Goal: Navigation & Orientation: Find specific page/section

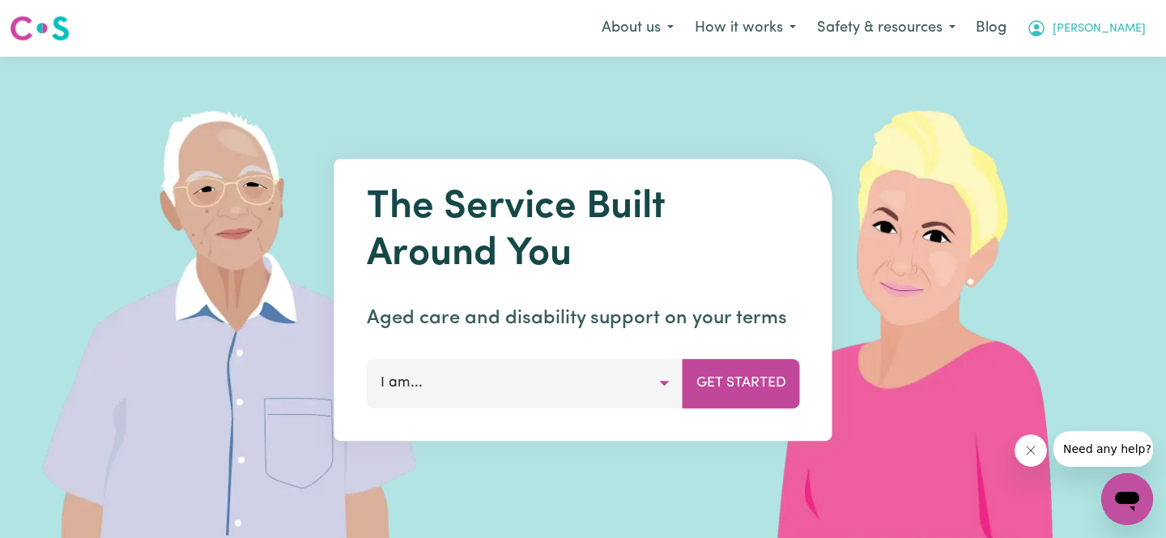
click at [1117, 30] on button "[PERSON_NAME]" at bounding box center [1086, 28] width 140 height 34
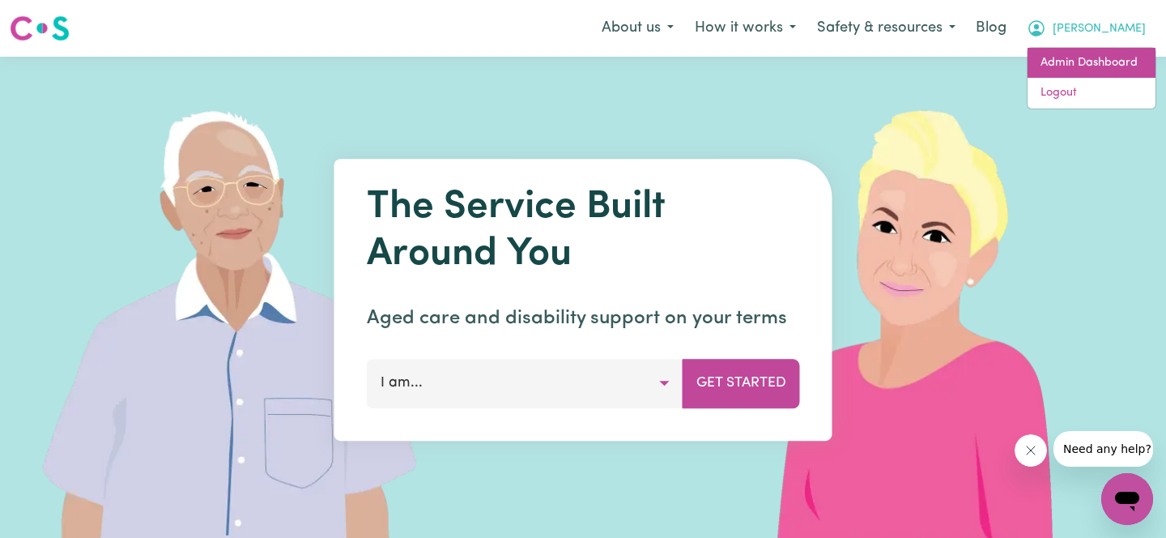
click at [1085, 77] on link "Admin Dashboard" at bounding box center [1092, 63] width 128 height 31
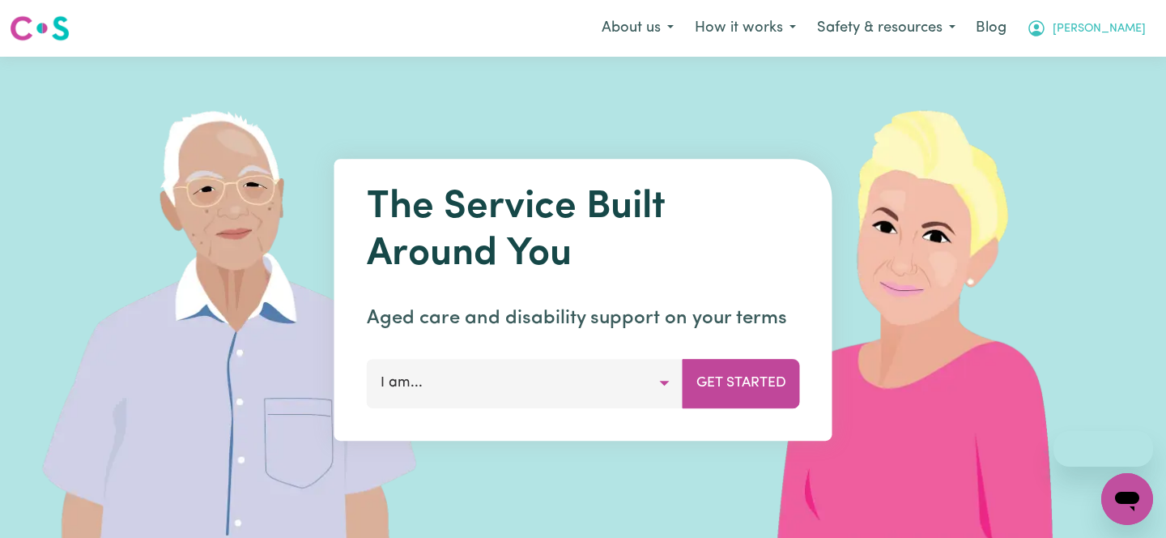
click at [1115, 27] on button "[PERSON_NAME]" at bounding box center [1086, 28] width 140 height 34
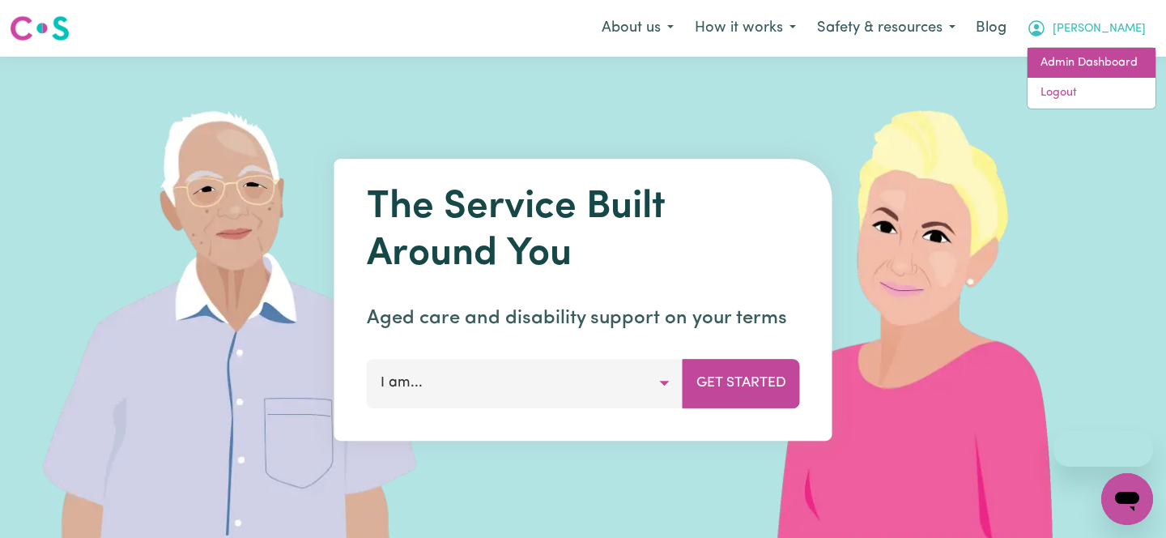
click at [1112, 58] on link "Admin Dashboard" at bounding box center [1092, 63] width 128 height 31
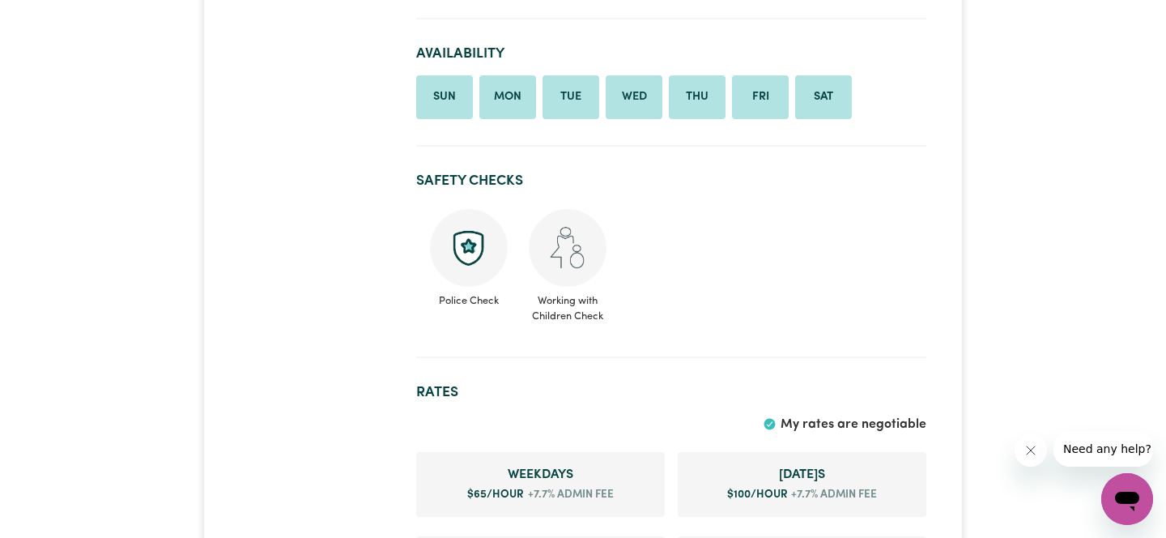
scroll to position [1266, 0]
